Goal: Navigation & Orientation: Find specific page/section

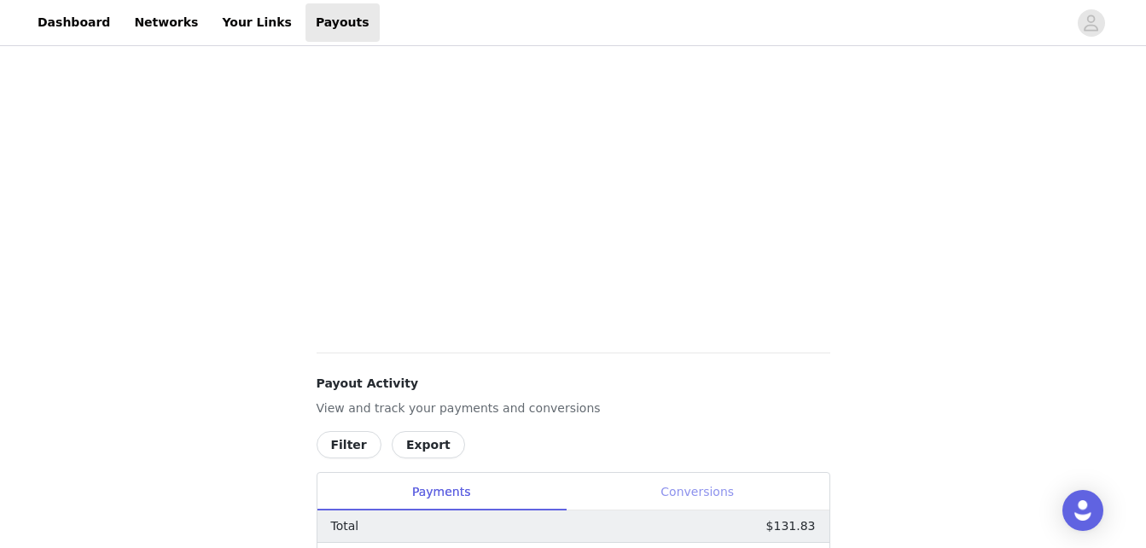
scroll to position [743, 0]
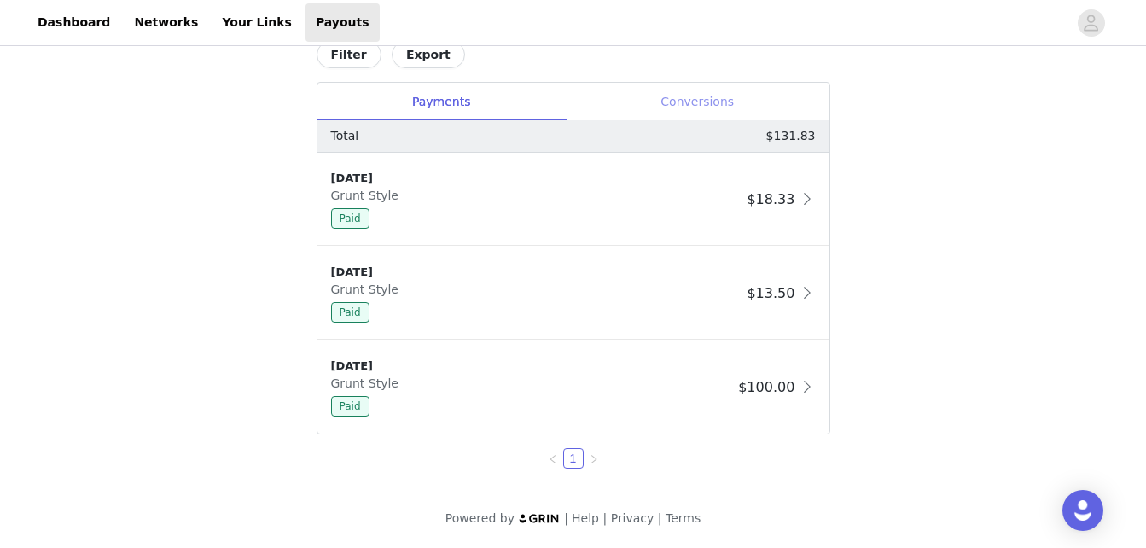
click at [708, 96] on div "Conversions" at bounding box center [698, 102] width 264 height 38
